Goal: Task Accomplishment & Management: Complete application form

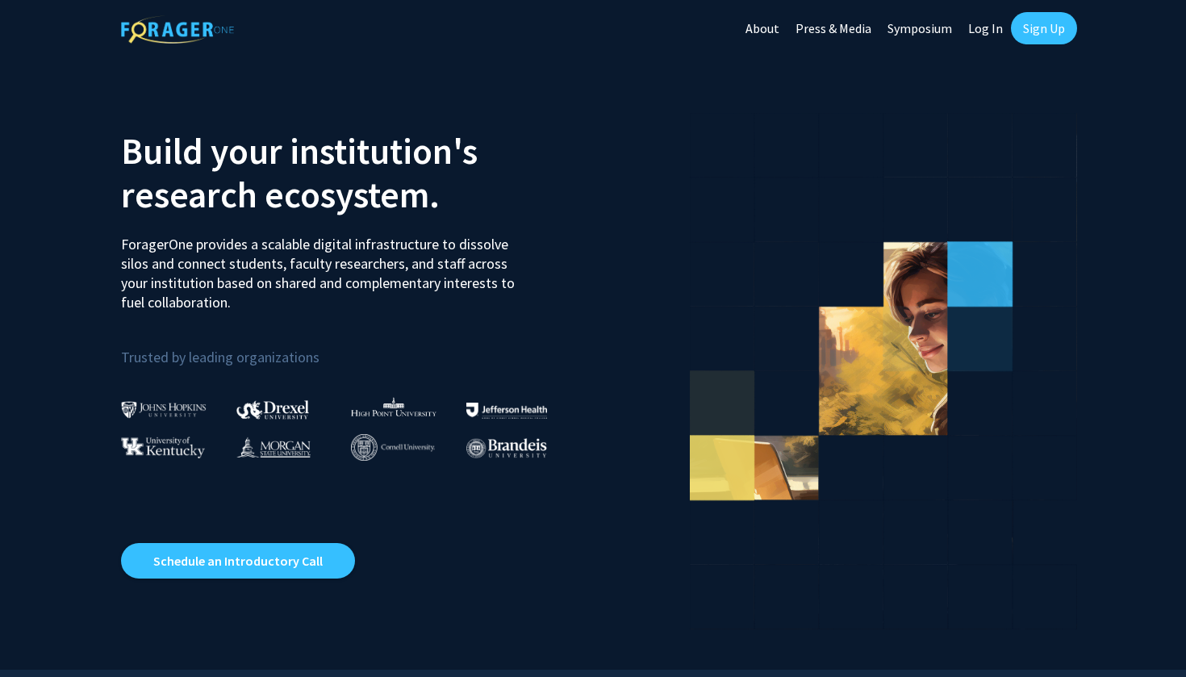
click at [1039, 23] on link "Sign Up" at bounding box center [1044, 28] width 66 height 32
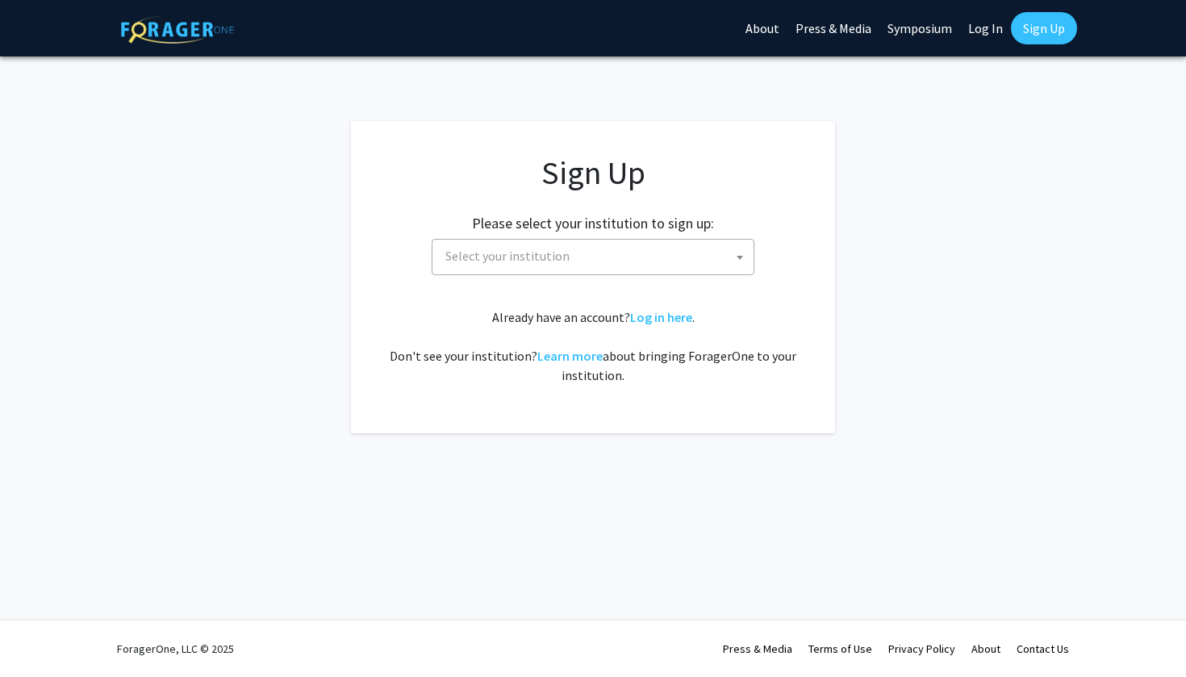
click at [633, 257] on span "Select your institution" at bounding box center [596, 256] width 315 height 33
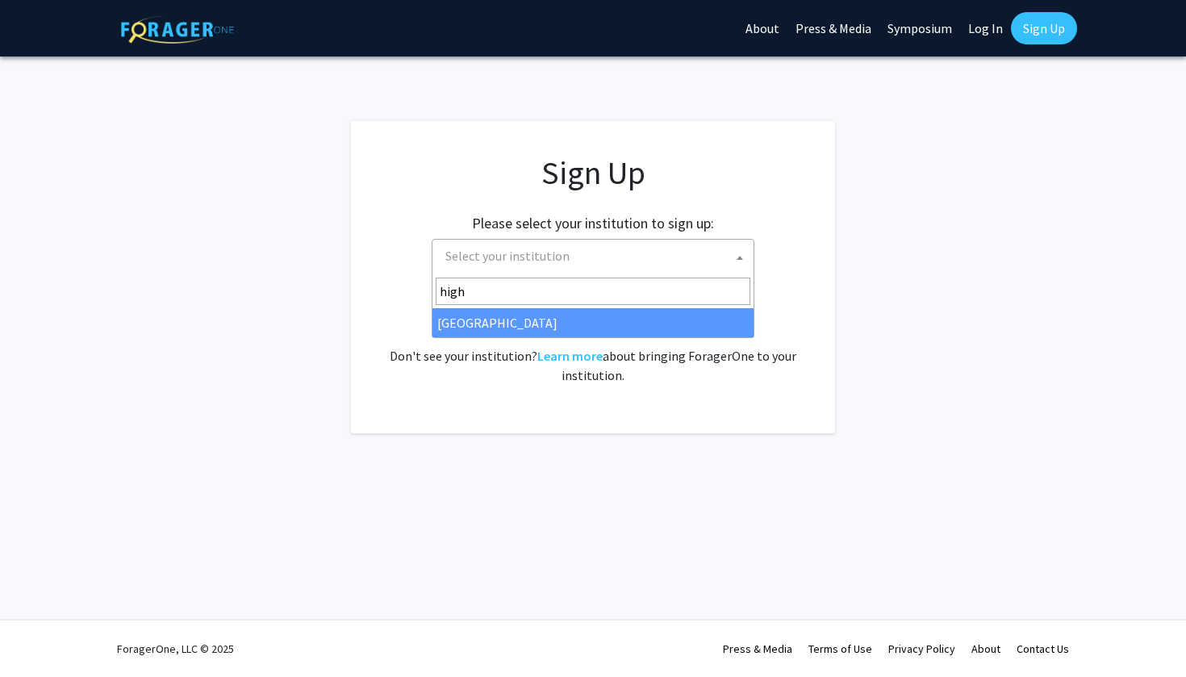
type input "high"
select select "2"
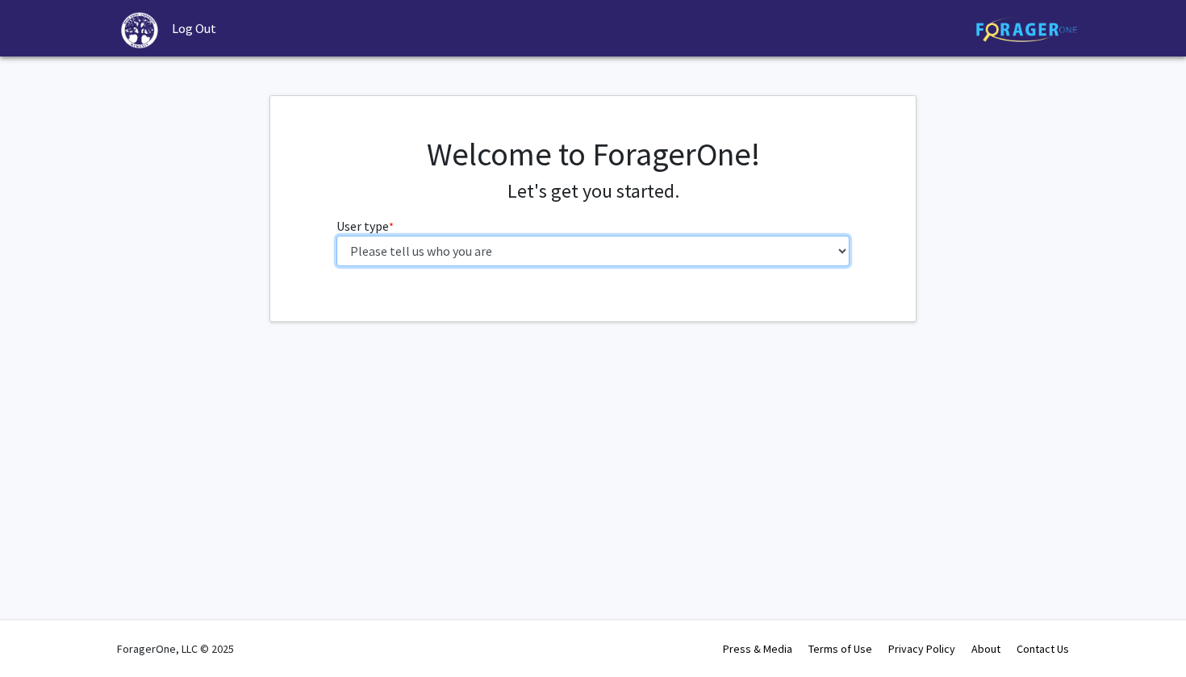
select select "1: undergrad"
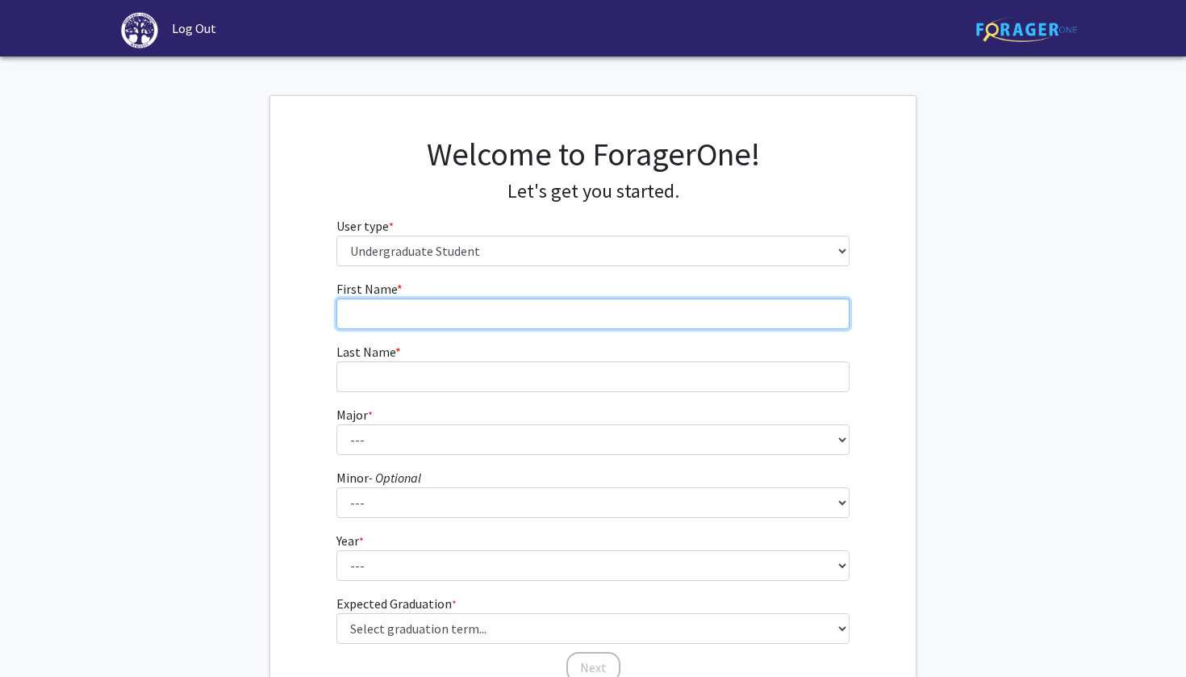
click at [595, 316] on input "First Name * required" at bounding box center [594, 314] width 514 height 31
type input "[PERSON_NAME]"
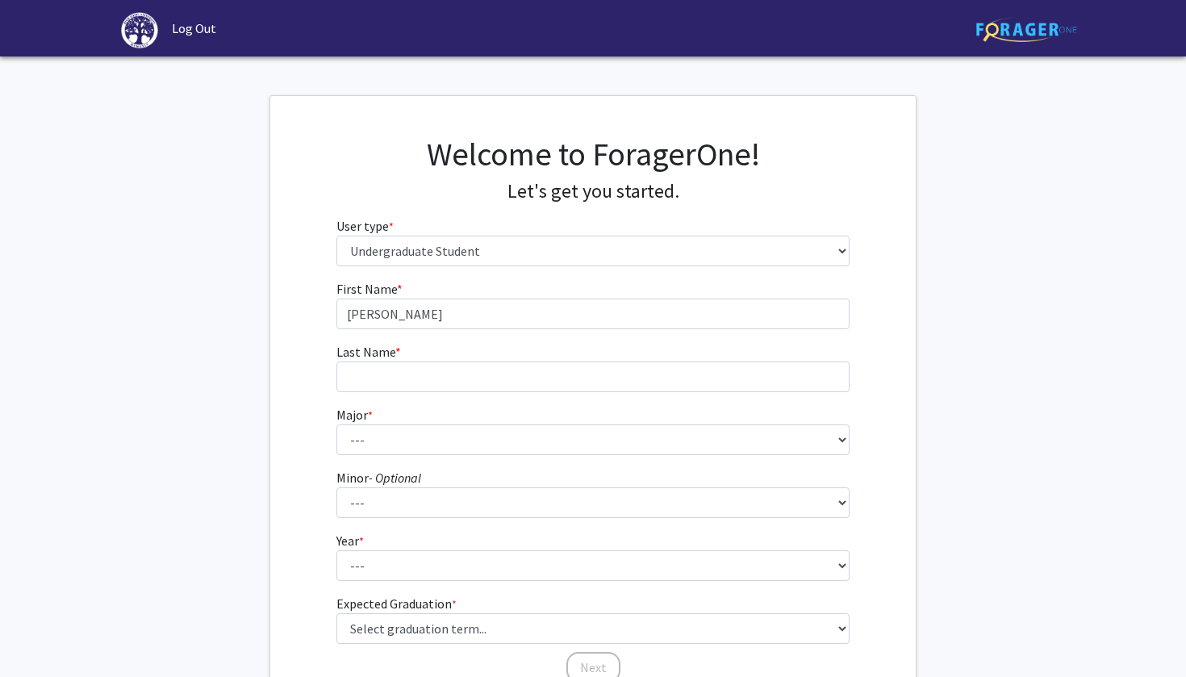
click at [661, 399] on form "First Name * required [PERSON_NAME] Last Name * required Major * required --- A…" at bounding box center [594, 473] width 514 height 389
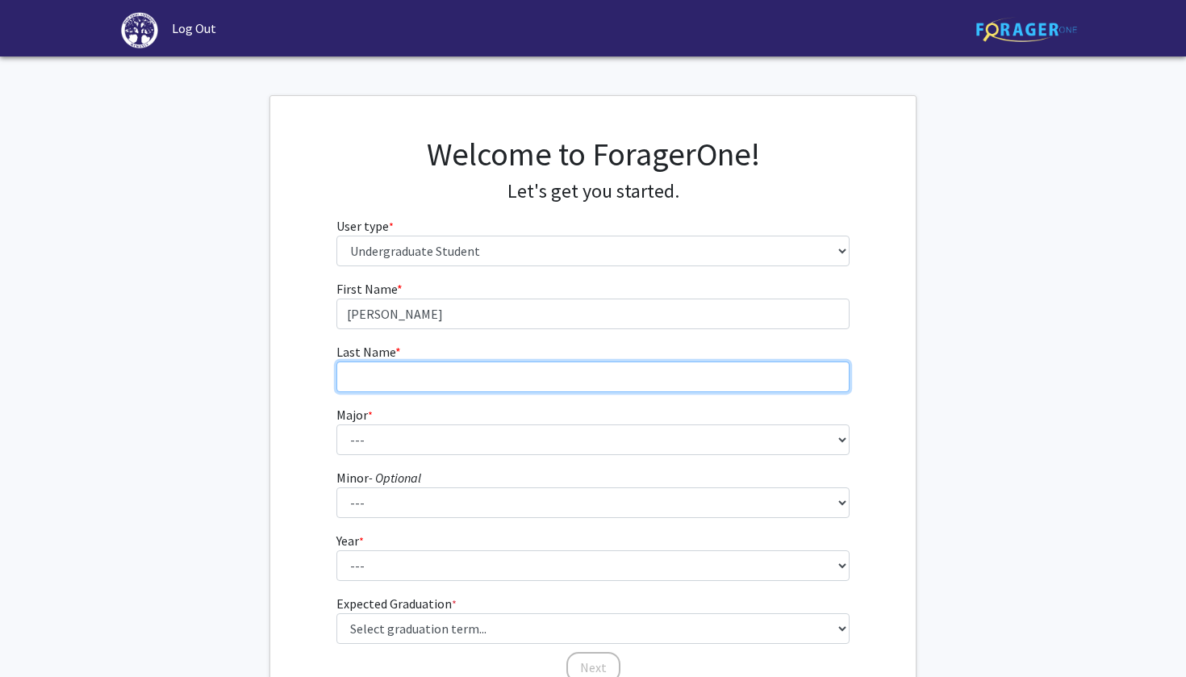
click at [577, 387] on input "Last Name * required" at bounding box center [594, 377] width 514 height 31
type input "[PERSON_NAME]"
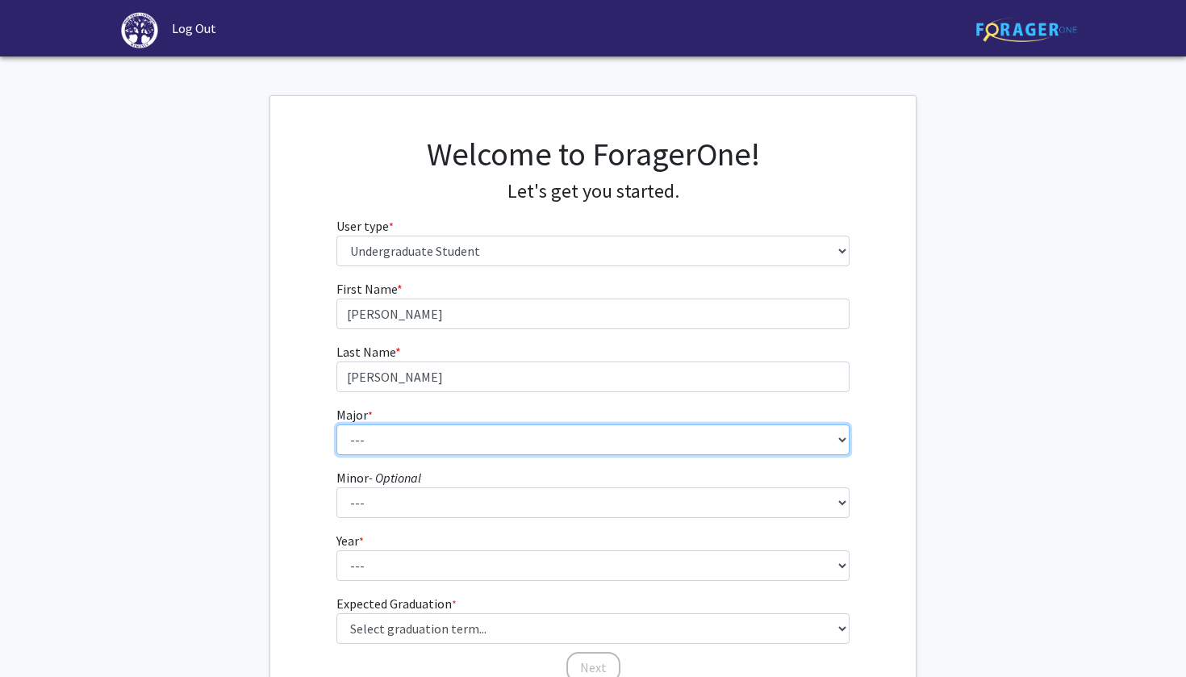
select select "5: 164"
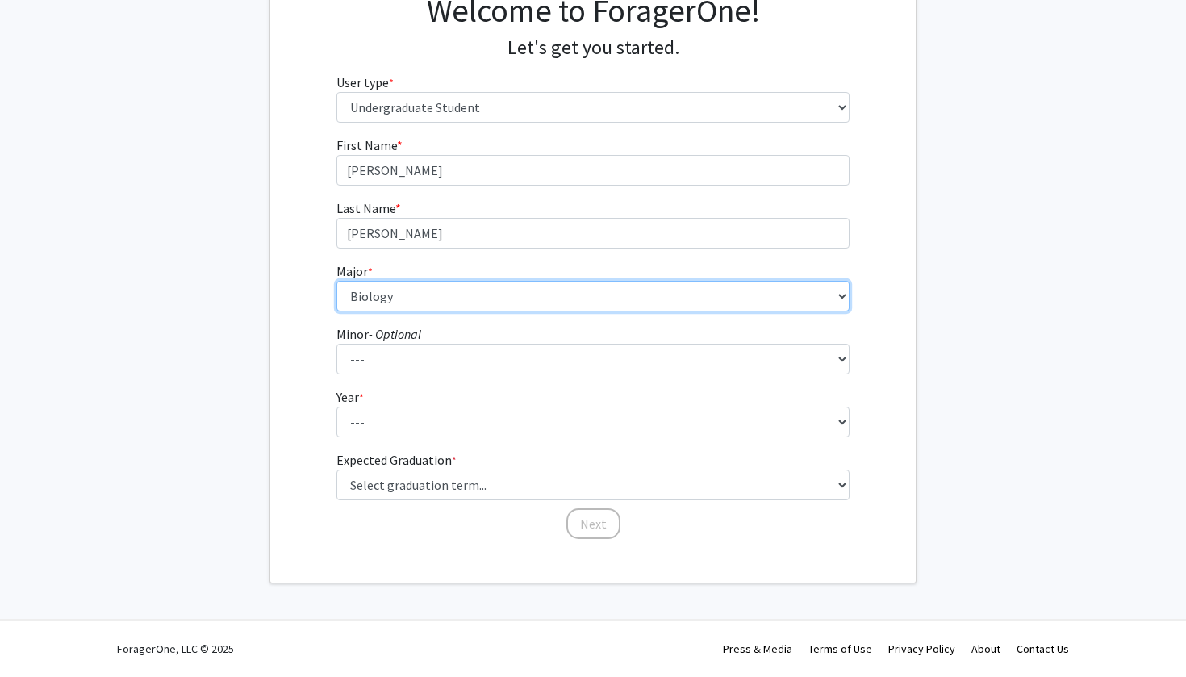
scroll to position [143, 0]
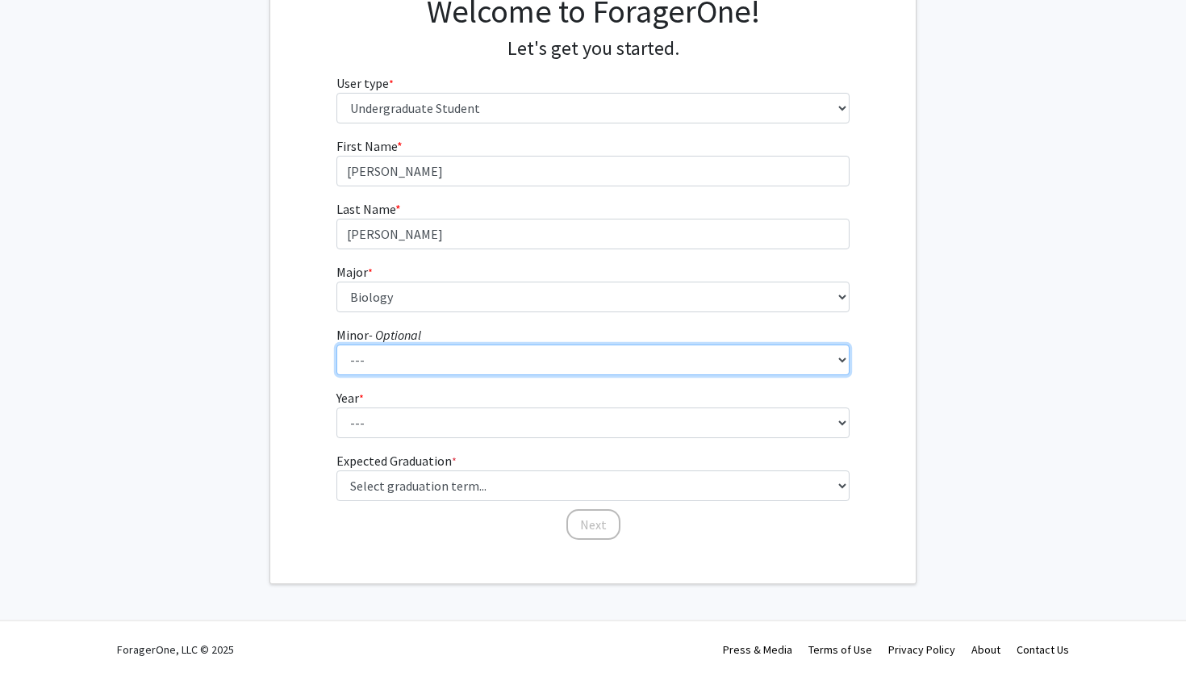
select select "6: 94"
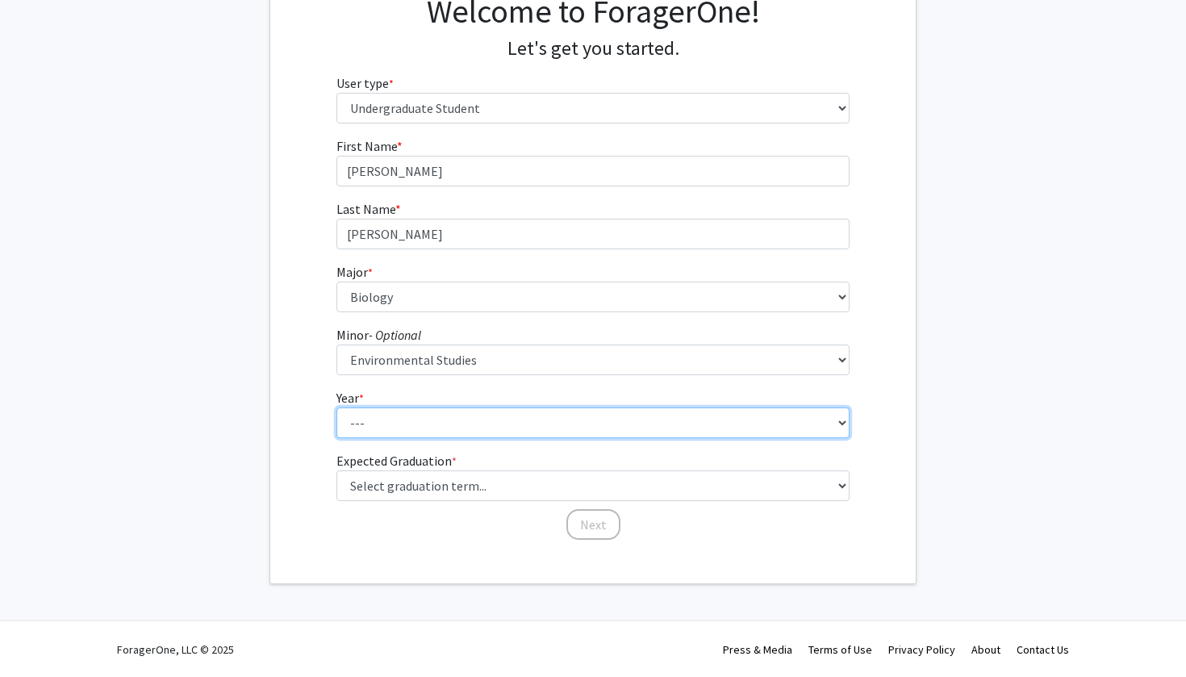
select select "1: first-year"
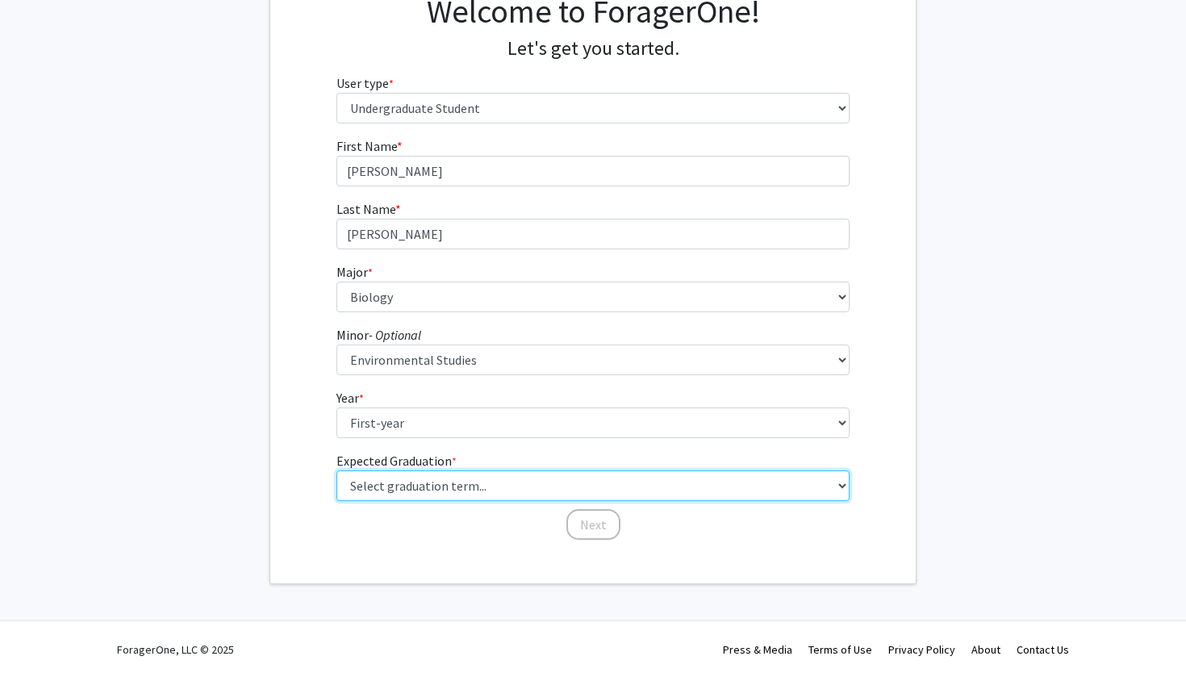
select select "17: spring_2029"
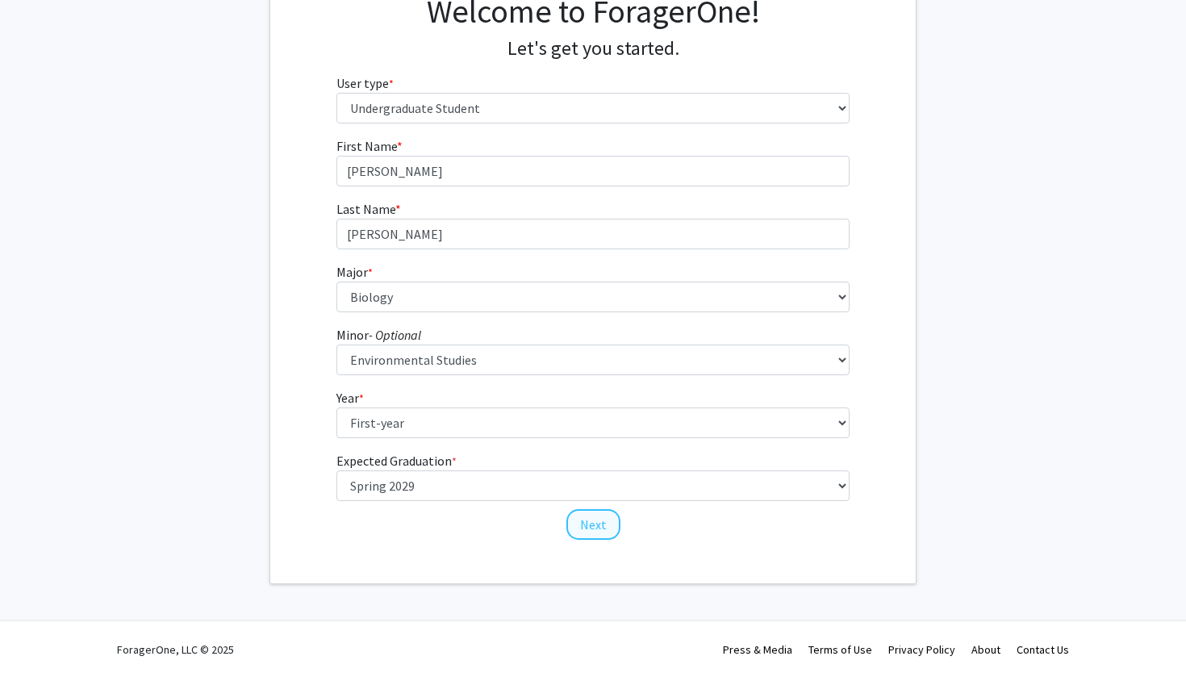
click at [591, 525] on button "Next" at bounding box center [593, 524] width 54 height 31
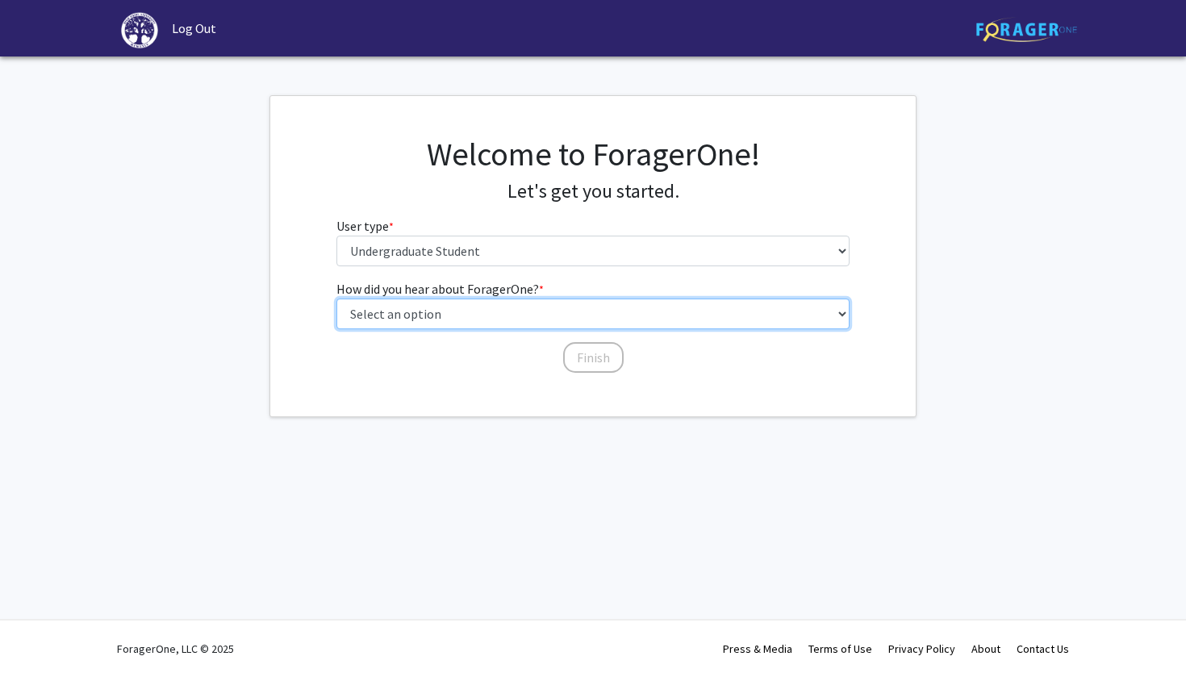
select select "2: faculty_recommendation"
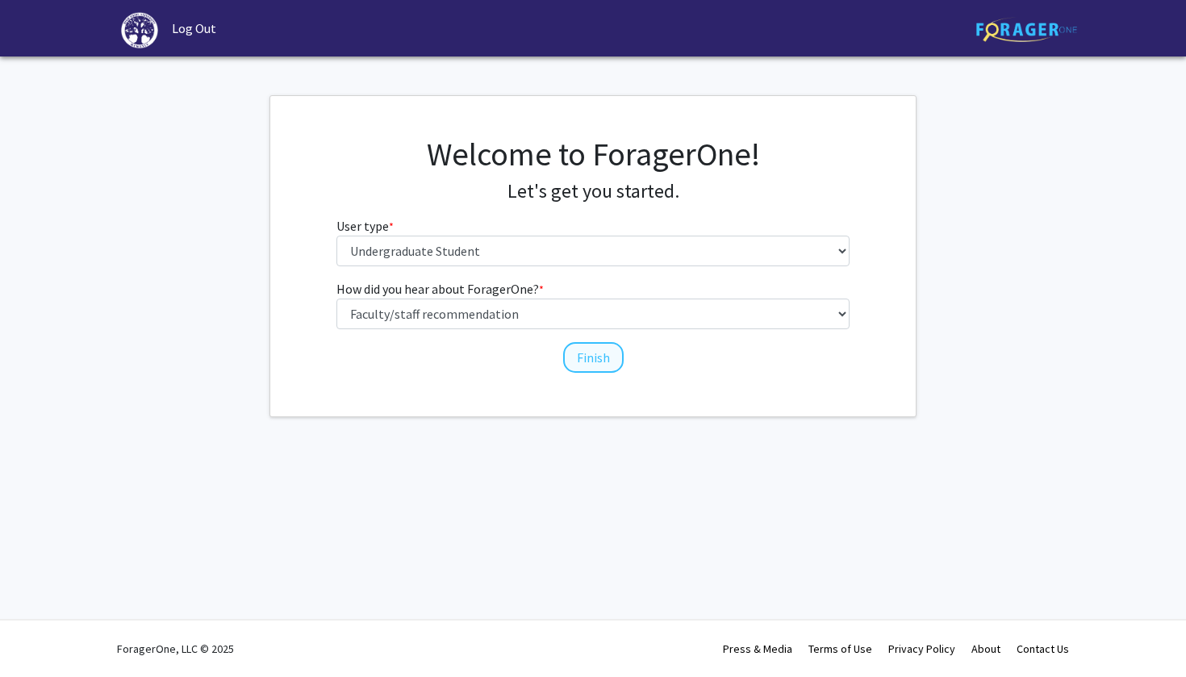
click at [581, 356] on button "Finish" at bounding box center [593, 357] width 61 height 31
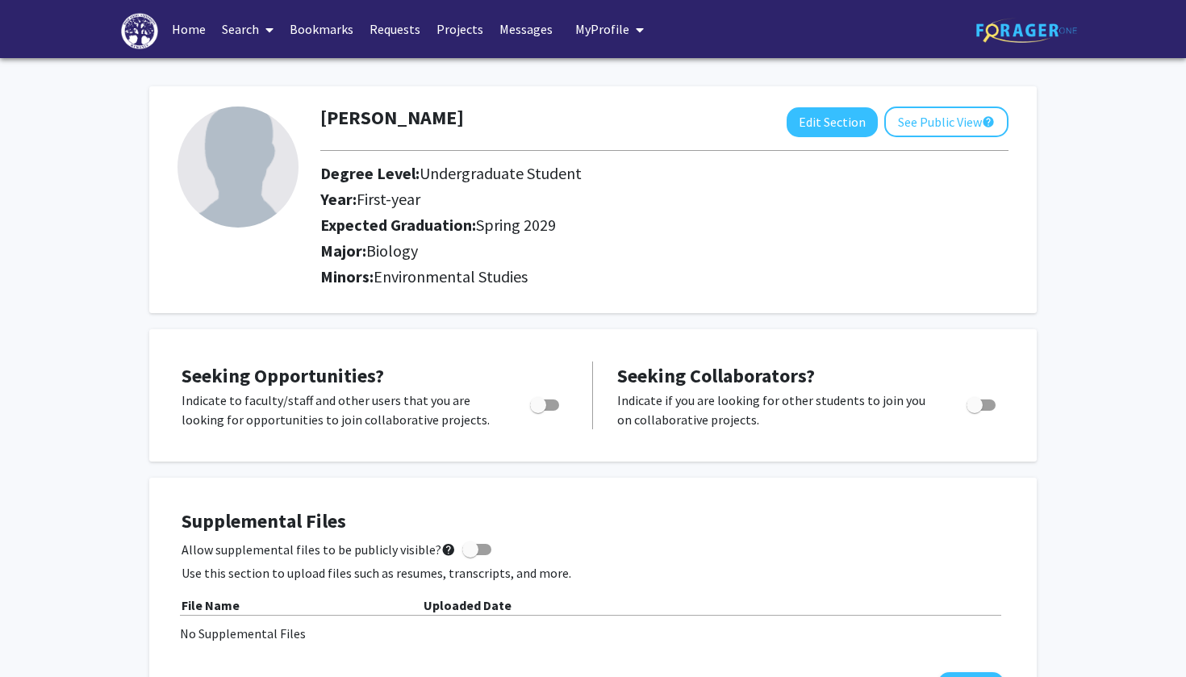
click at [604, 28] on span "My Profile" at bounding box center [602, 29] width 54 height 16
click at [532, 74] on div "[PERSON_NAME] Edit Section See Public View help Degree Level: Undergraduate Stu…" at bounding box center [593, 191] width 888 height 243
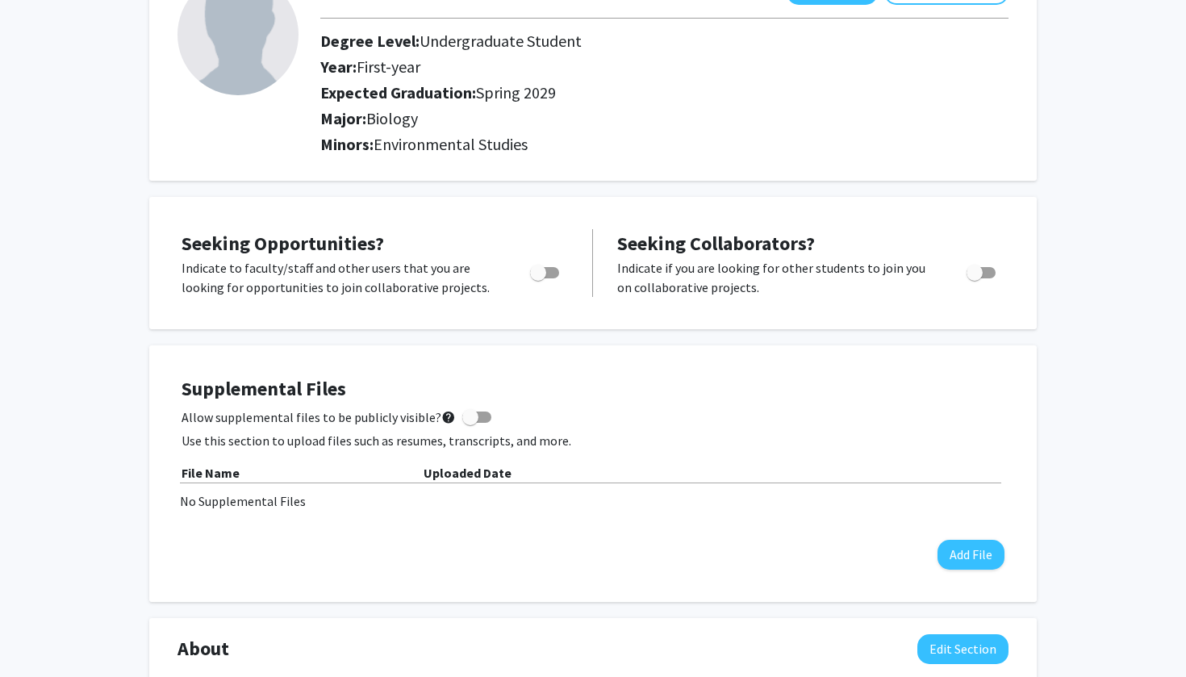
scroll to position [133, 0]
click at [535, 271] on span "Toggle" at bounding box center [538, 272] width 16 height 16
click at [537, 278] on input "Are you actively seeking opportunities?" at bounding box center [537, 278] width 1 height 1
checkbox input "true"
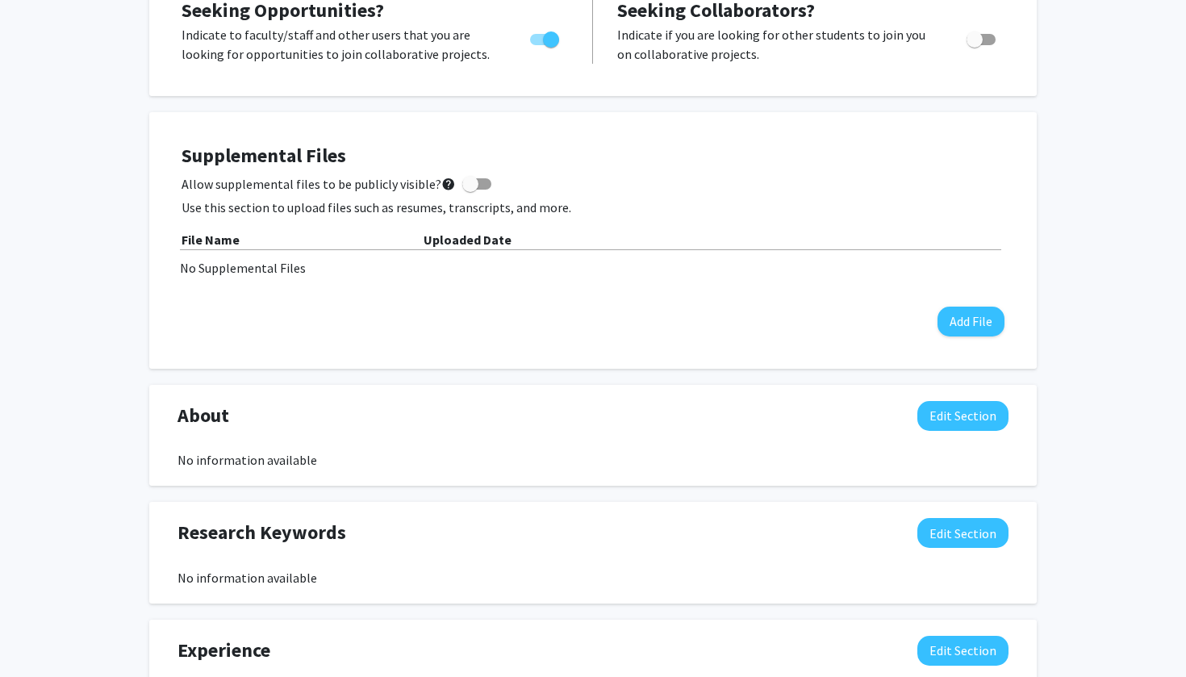
scroll to position [373, 0]
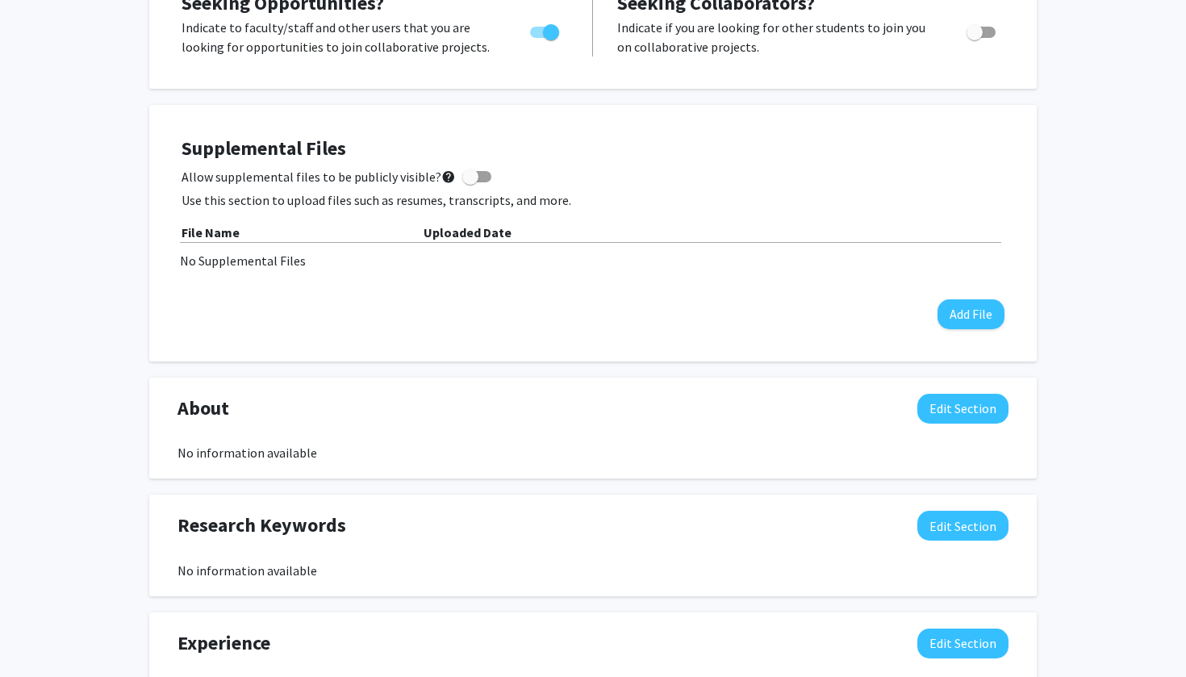
click at [229, 265] on div "No Supplemental Files" at bounding box center [593, 260] width 826 height 19
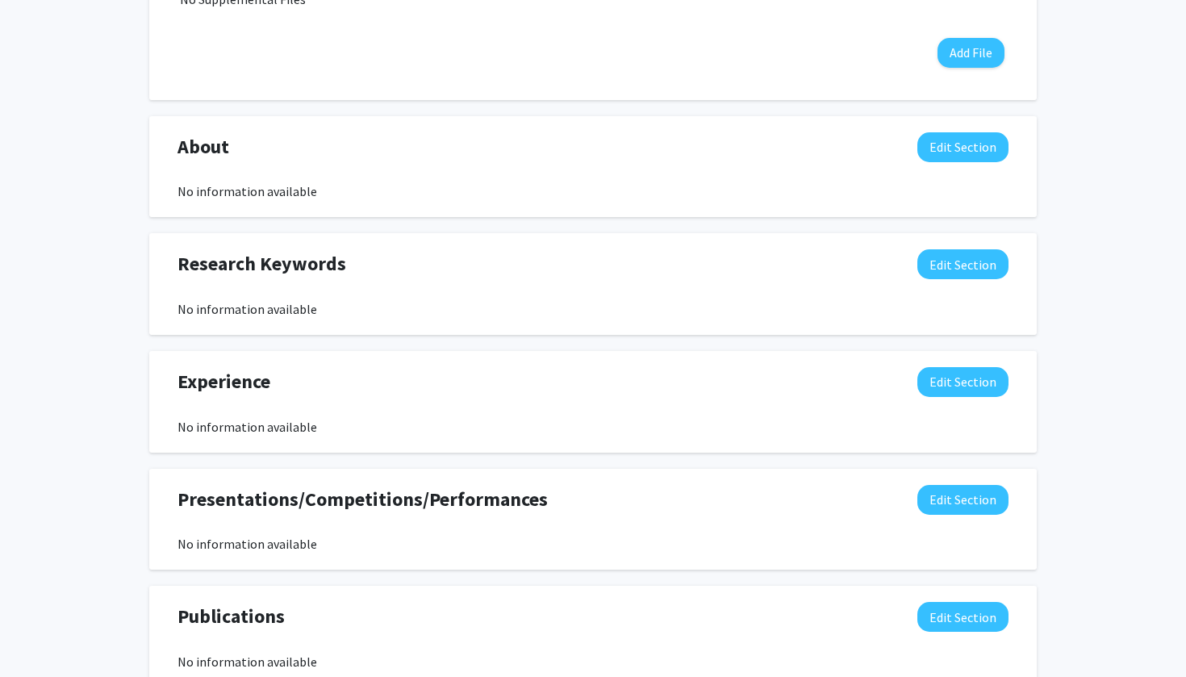
scroll to position [645, 0]
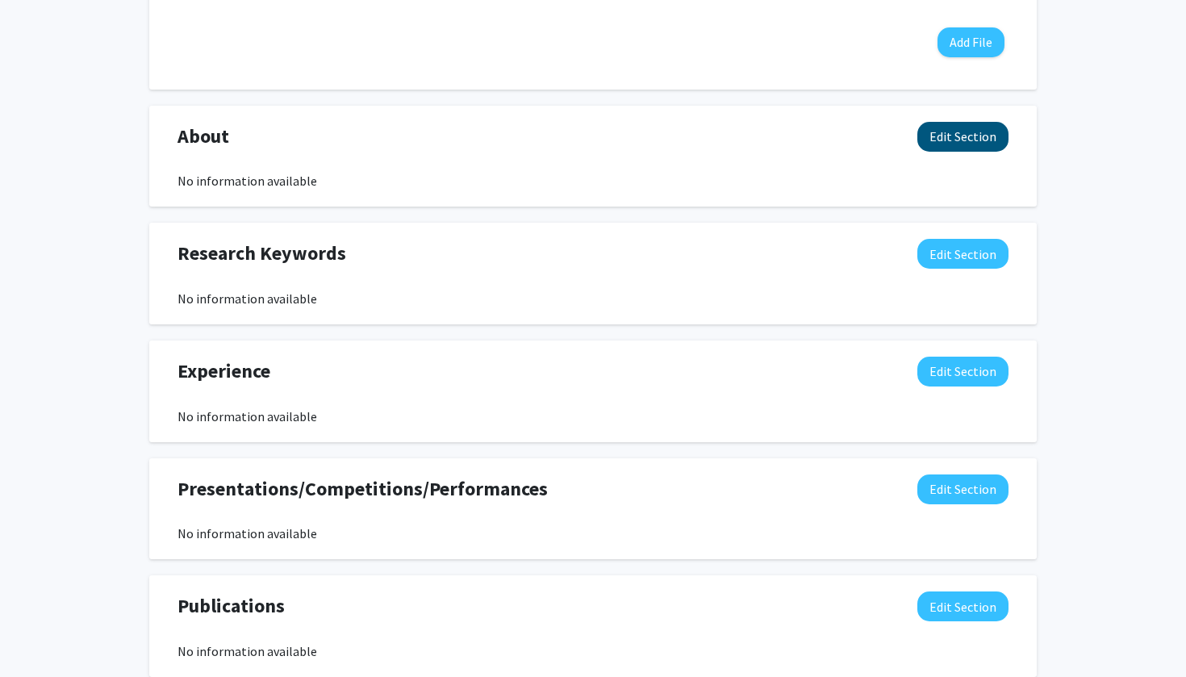
click at [964, 149] on button "Edit Section" at bounding box center [963, 137] width 91 height 30
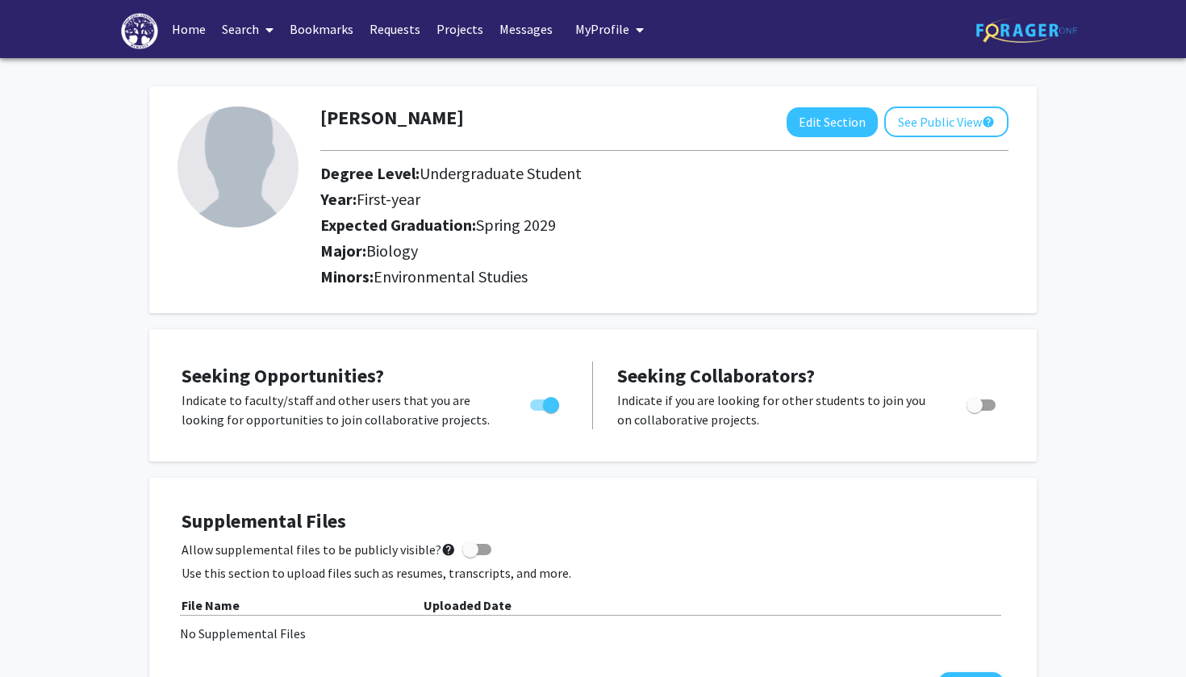
scroll to position [0, 0]
click at [450, 27] on link "Projects" at bounding box center [459, 29] width 63 height 56
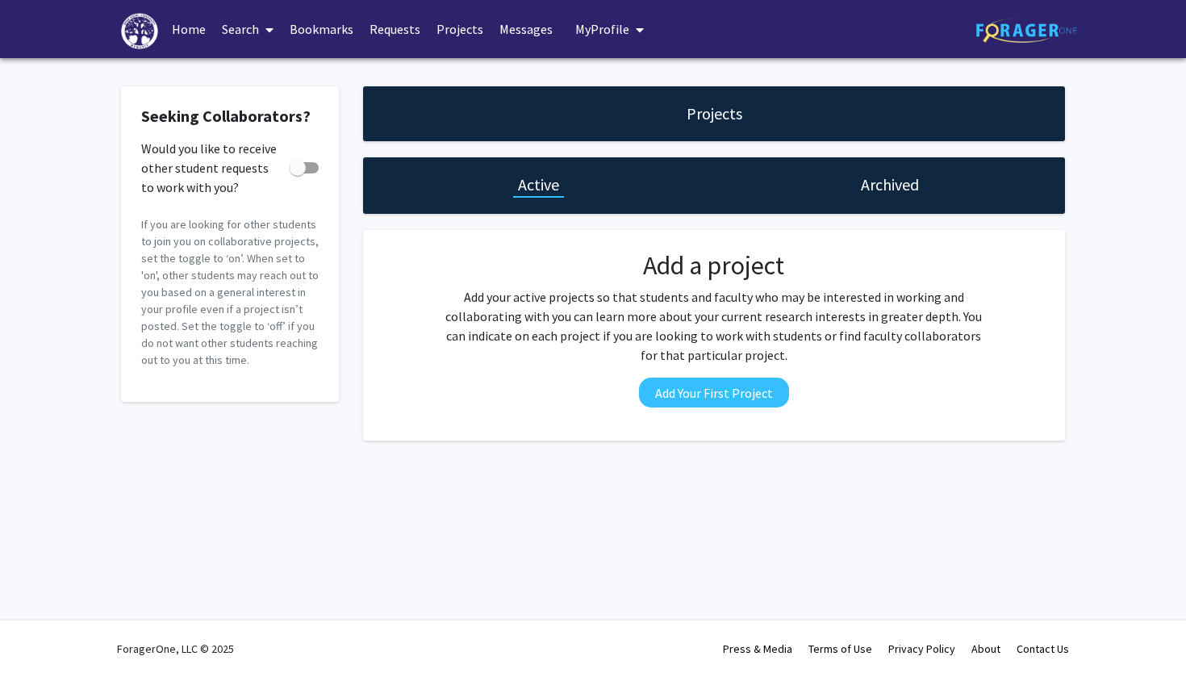
click at [395, 31] on link "Requests" at bounding box center [395, 29] width 67 height 56
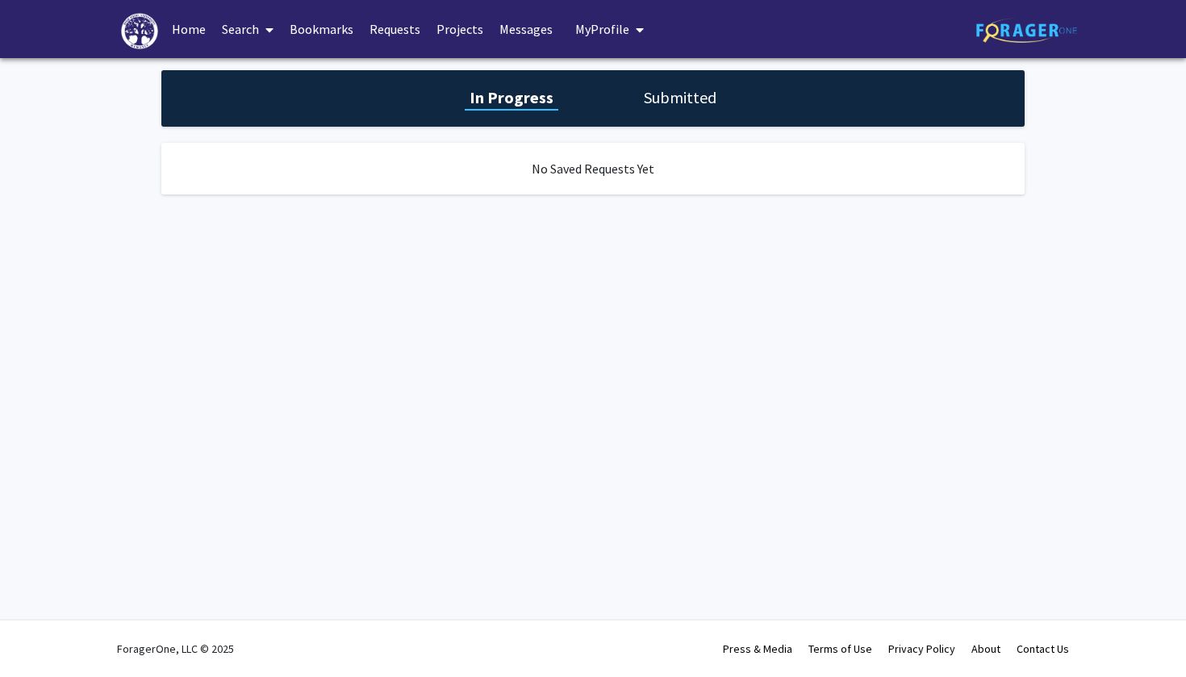
click at [338, 30] on link "Bookmarks" at bounding box center [322, 29] width 80 height 56
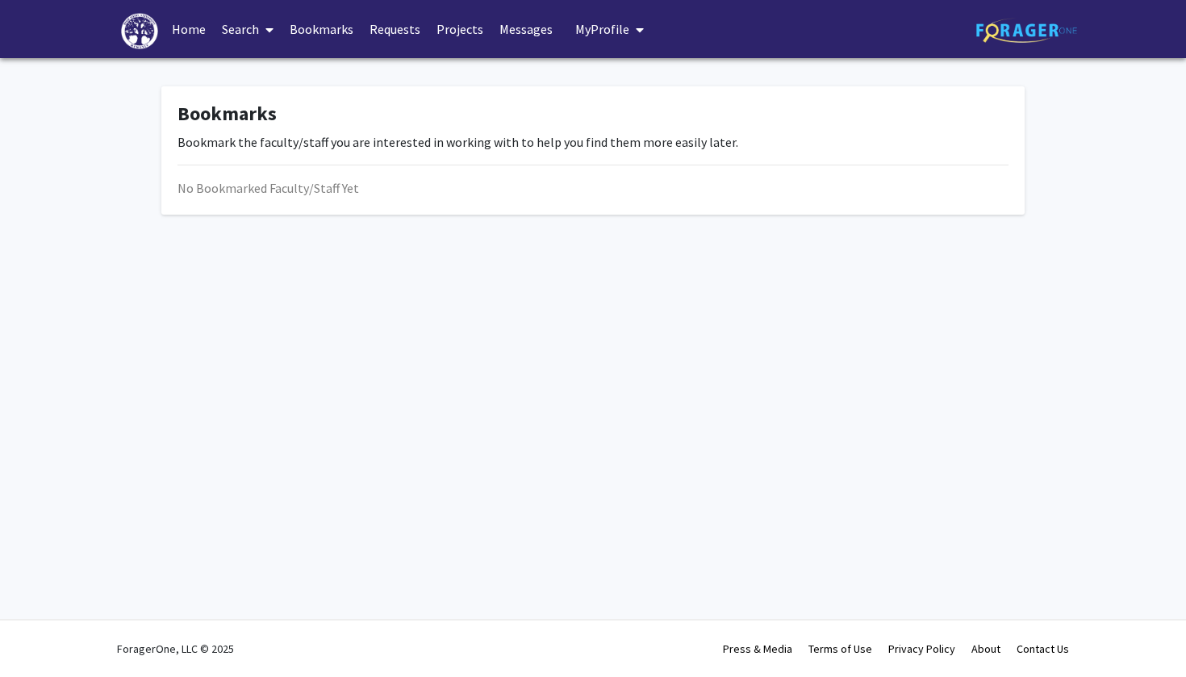
click at [248, 30] on link "Search" at bounding box center [248, 29] width 68 height 56
click at [265, 73] on span "Faculty/Staff" at bounding box center [273, 74] width 119 height 32
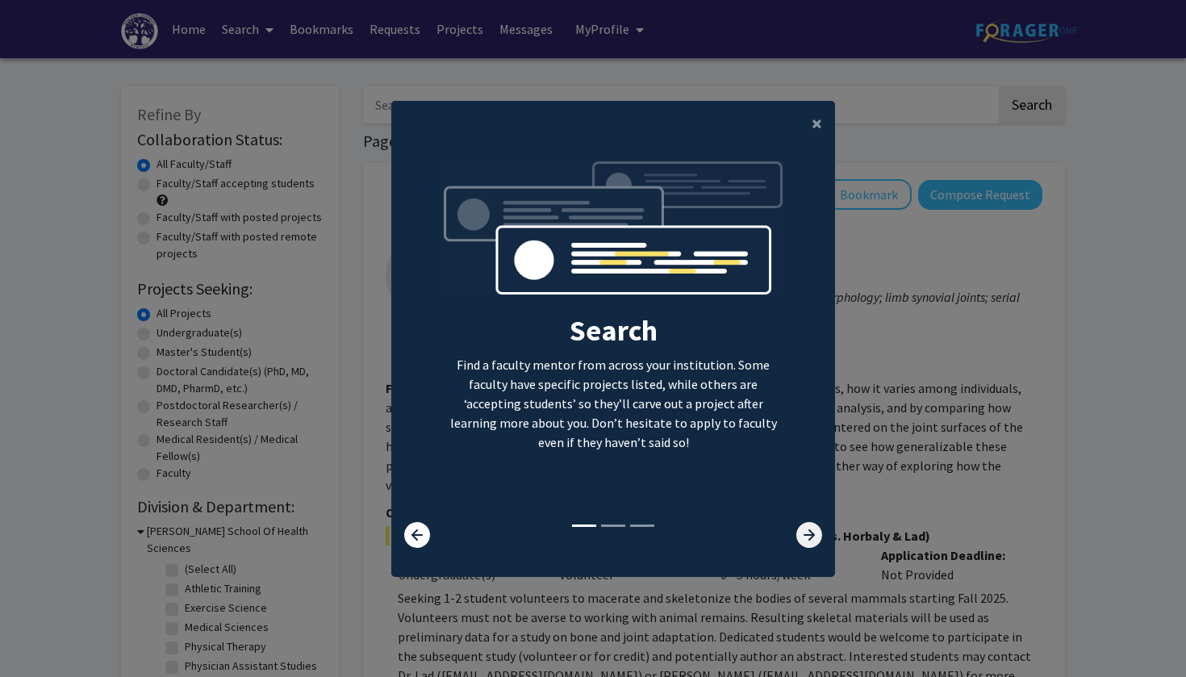
click at [807, 542] on icon at bounding box center [809, 535] width 26 height 26
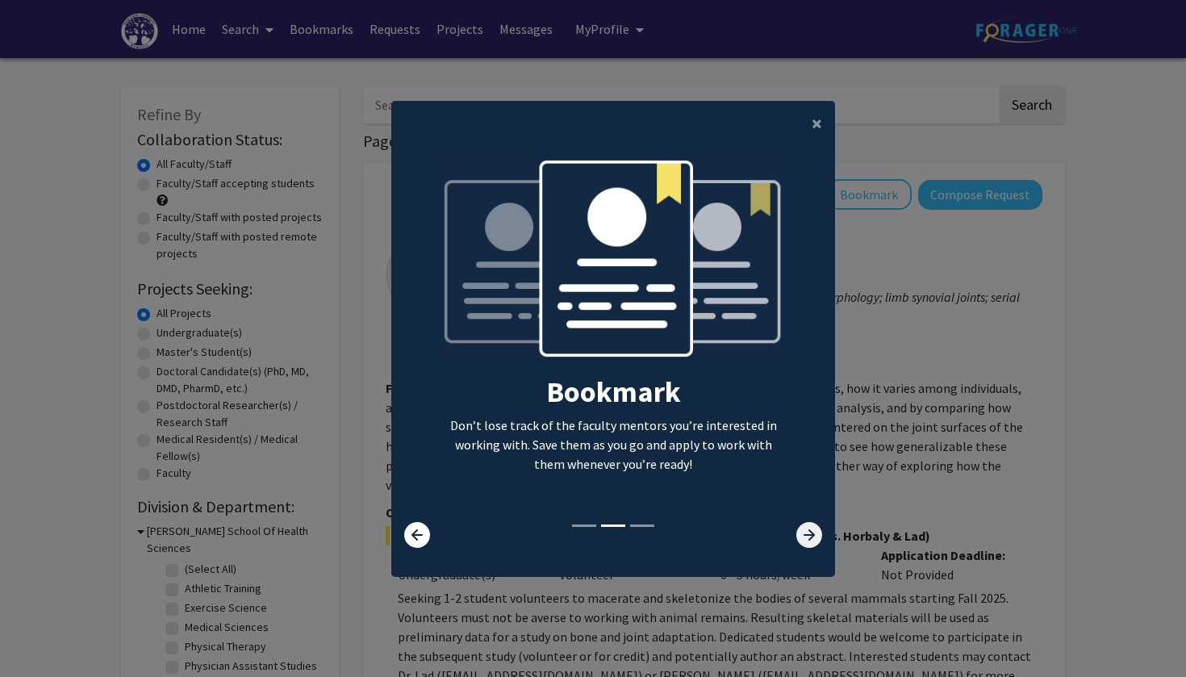
click at [807, 542] on icon at bounding box center [809, 535] width 26 height 26
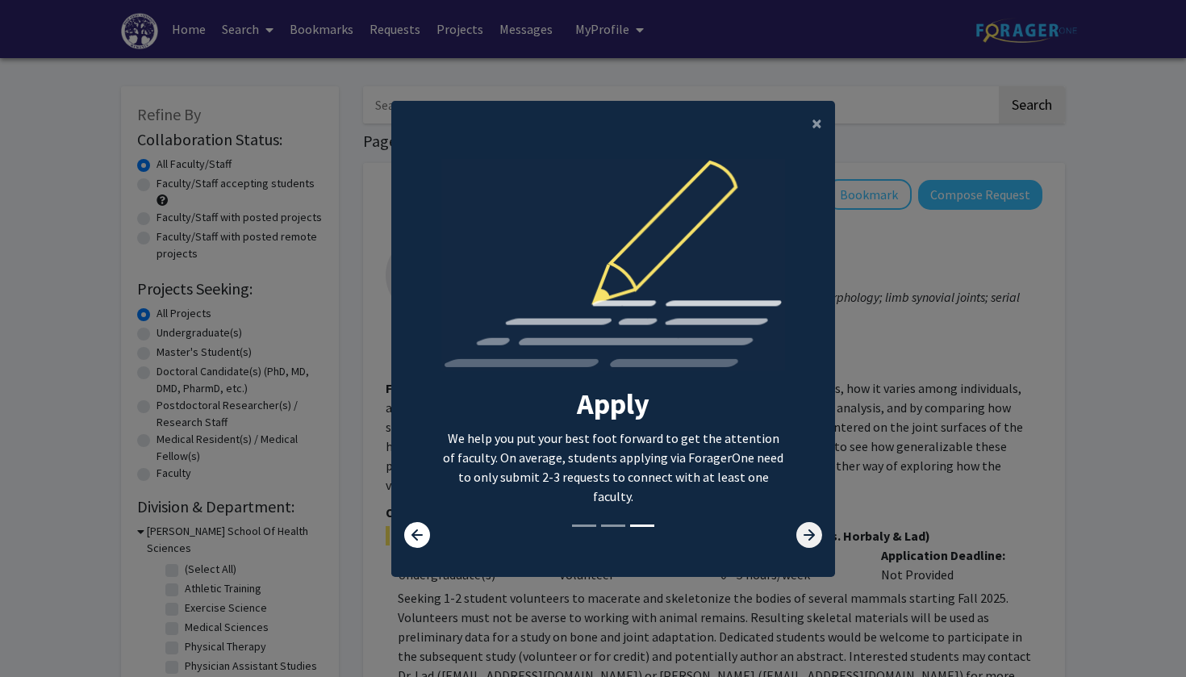
click at [807, 542] on icon at bounding box center [809, 535] width 26 height 26
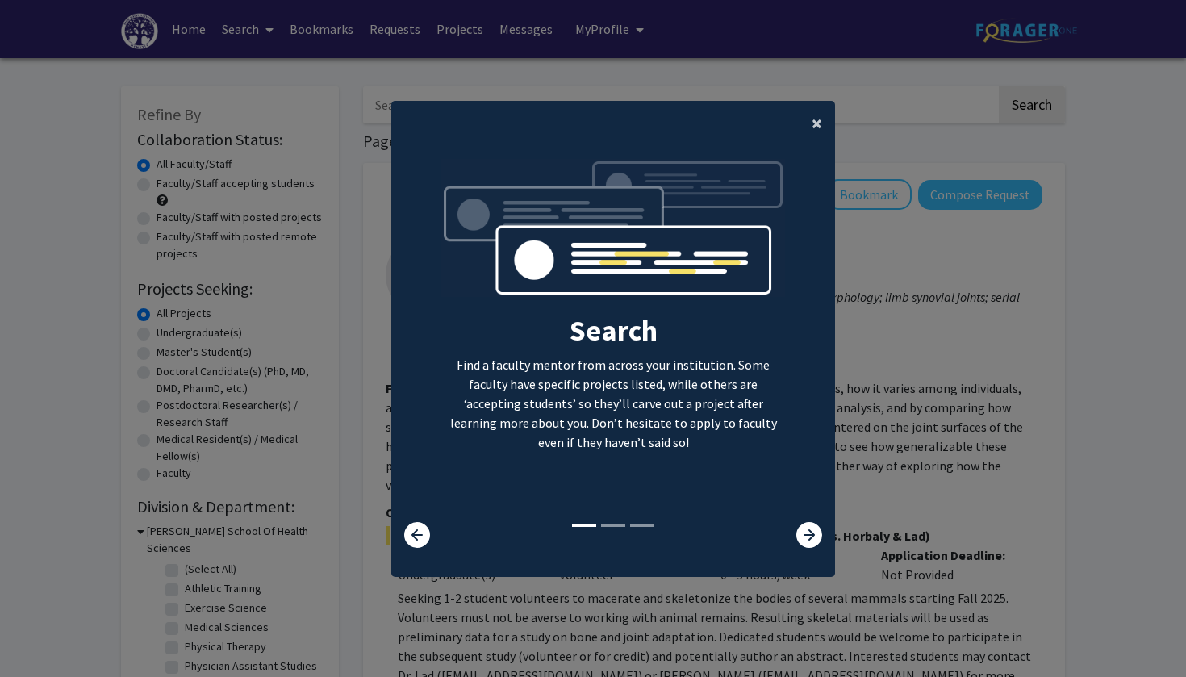
click at [820, 115] on span "×" at bounding box center [817, 123] width 10 height 25
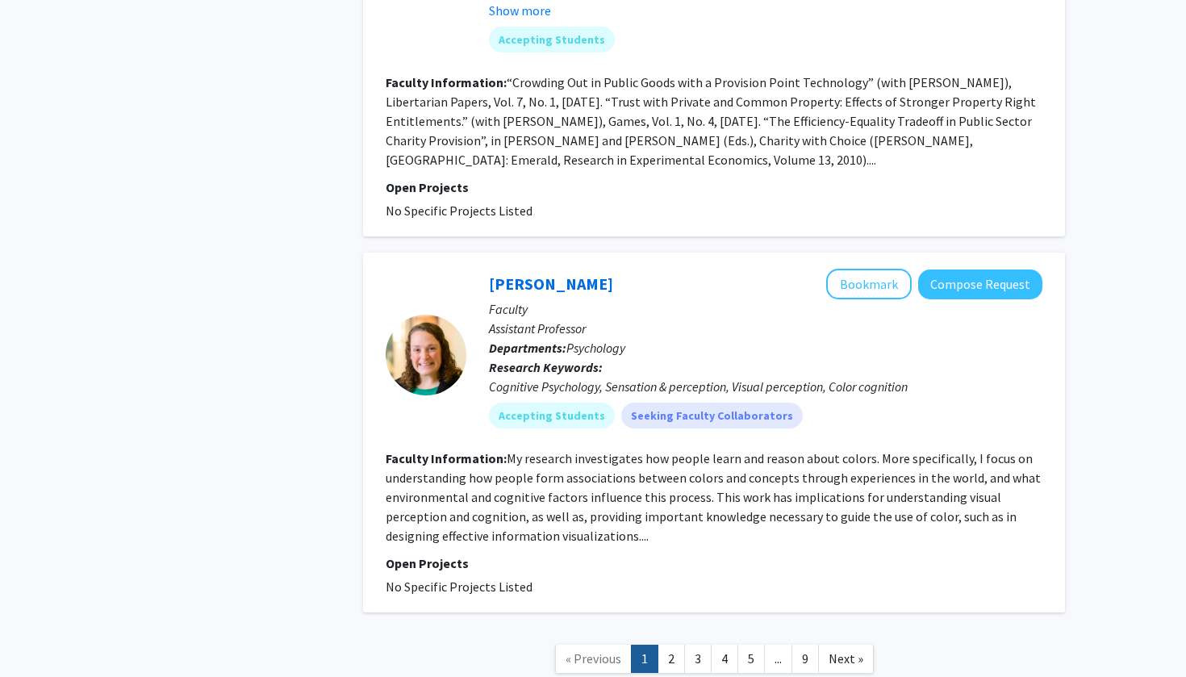
scroll to position [6044, 0]
click at [671, 646] on link "2" at bounding box center [671, 660] width 27 height 28
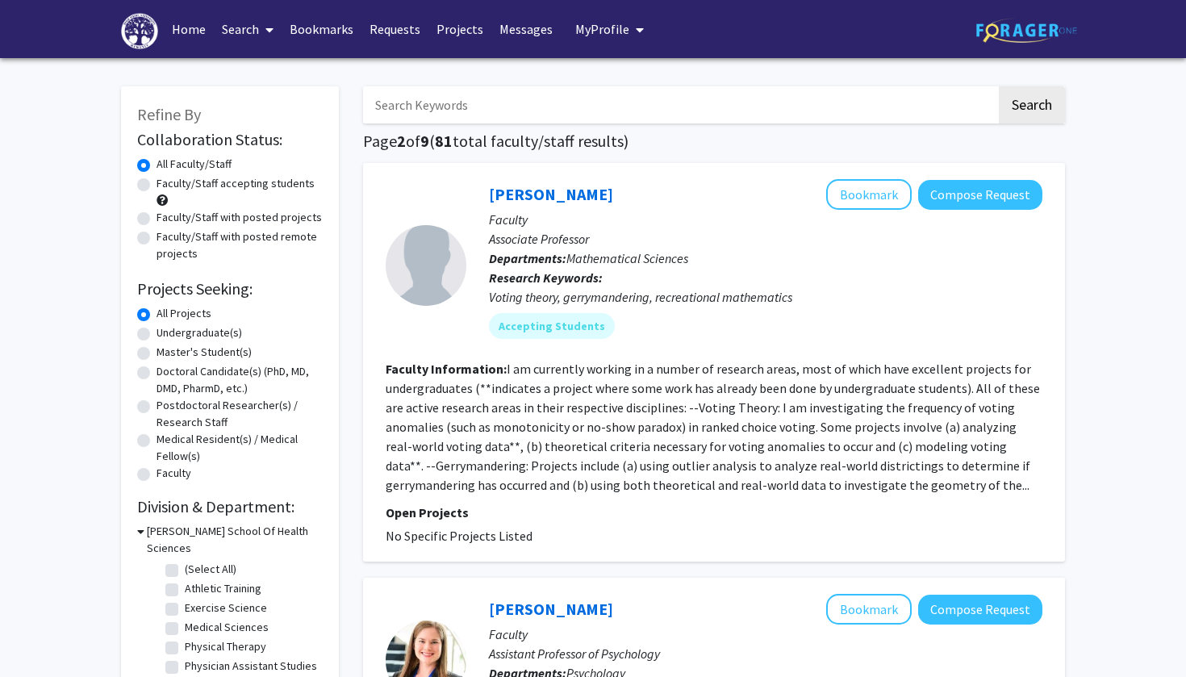
click at [157, 443] on label "Medical Resident(s) / Medical Fellow(s)" at bounding box center [240, 448] width 166 height 34
click at [157, 441] on input "Medical Resident(s) / Medical Fellow(s)" at bounding box center [162, 436] width 10 height 10
radio input "true"
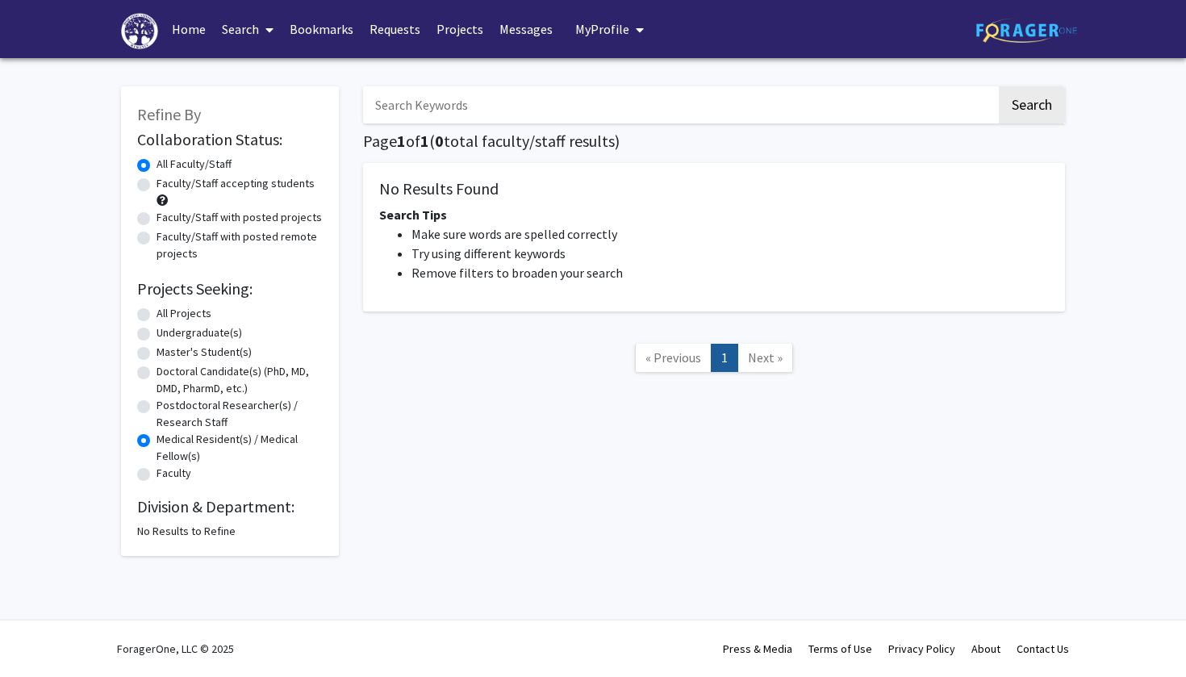
click at [157, 334] on label "Undergraduate(s)" at bounding box center [200, 332] width 86 height 17
click at [157, 334] on input "Undergraduate(s)" at bounding box center [162, 329] width 10 height 10
radio input "true"
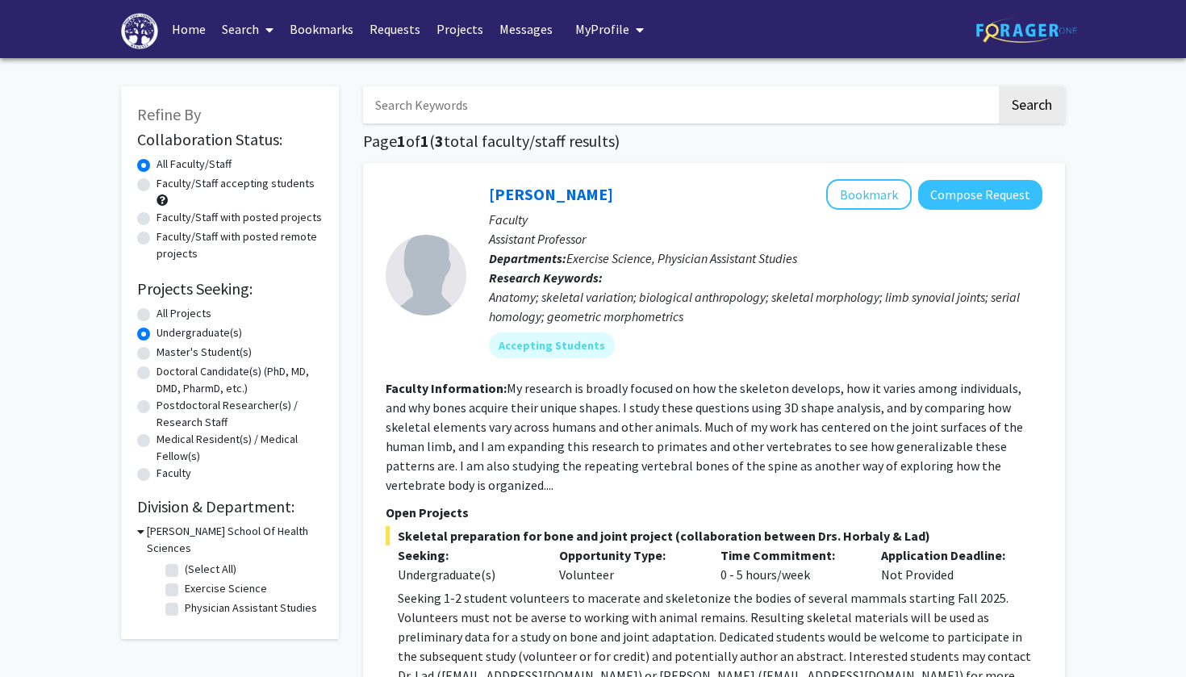
click at [157, 317] on label "All Projects" at bounding box center [184, 313] width 55 height 17
click at [157, 316] on input "All Projects" at bounding box center [162, 310] width 10 height 10
radio input "true"
